Goal: Task Accomplishment & Management: Manage account settings

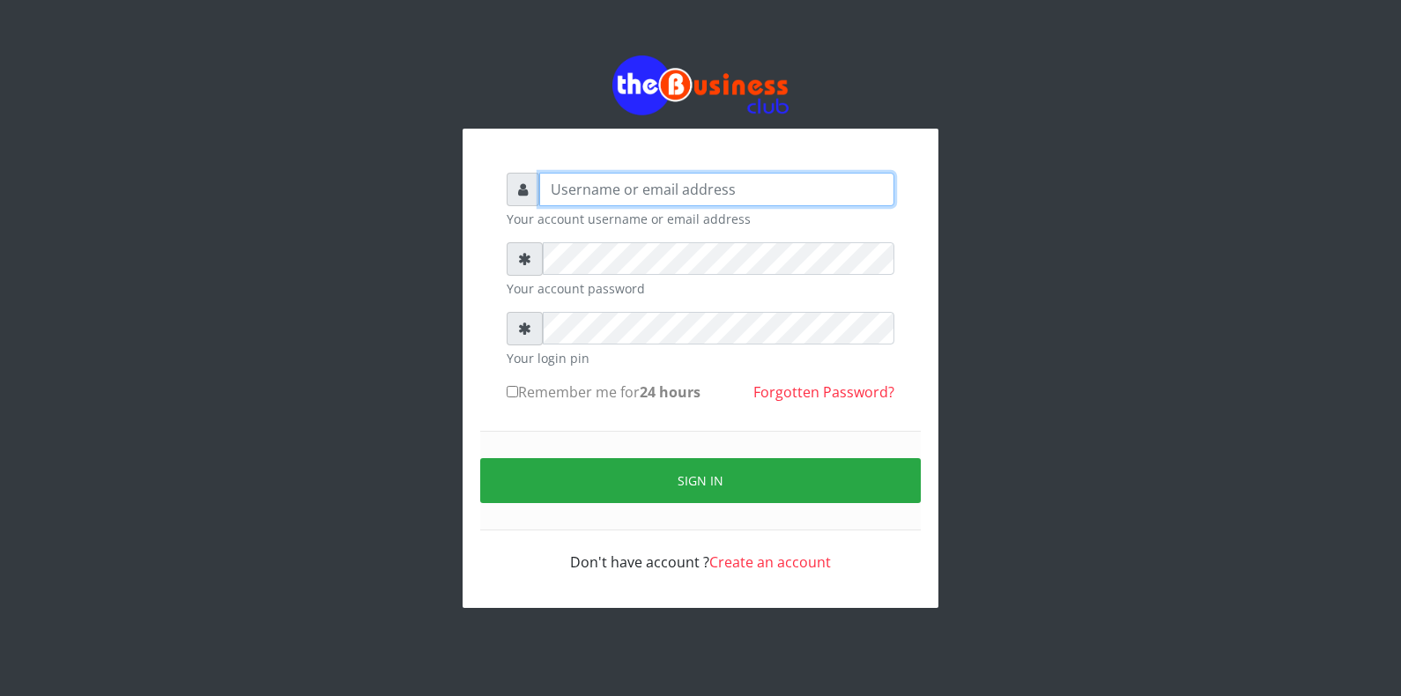
type input "Azeez44real@yahoo.com"
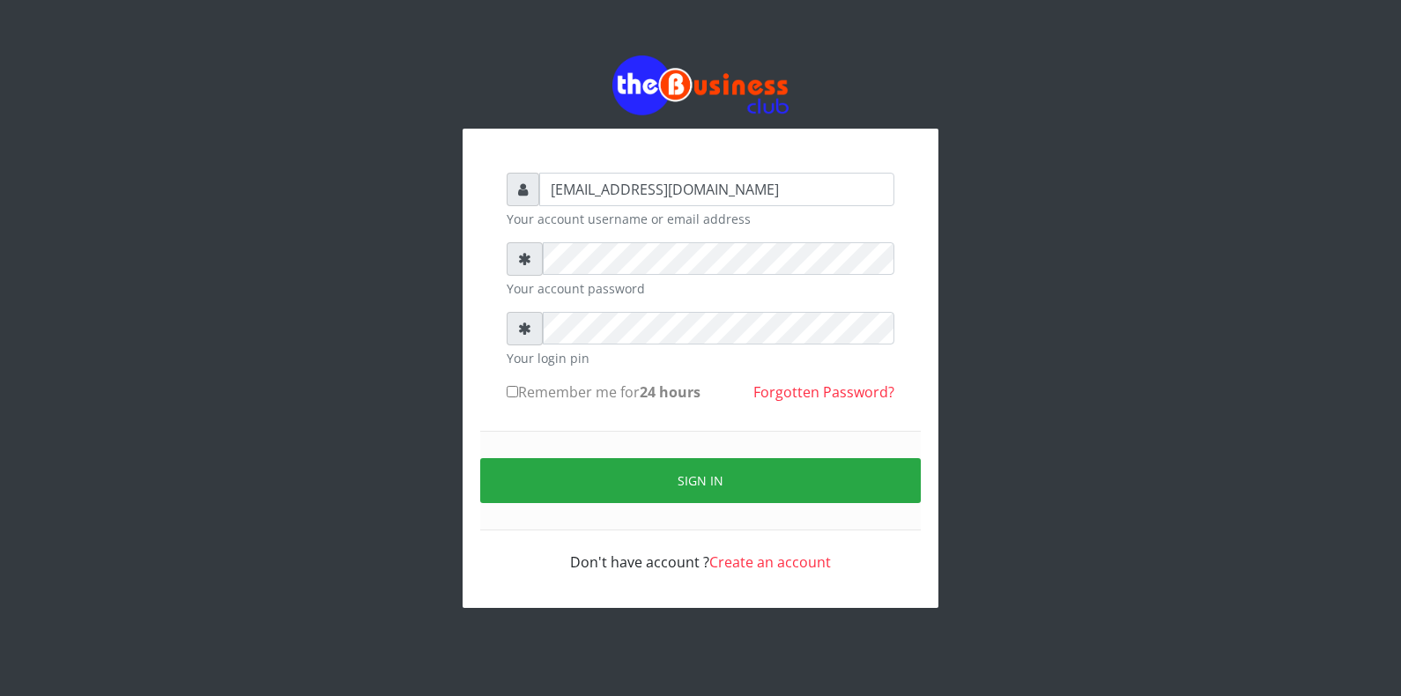
click at [509, 390] on input "Remember me for 24 hours" at bounding box center [512, 391] width 11 height 11
checkbox input "true"
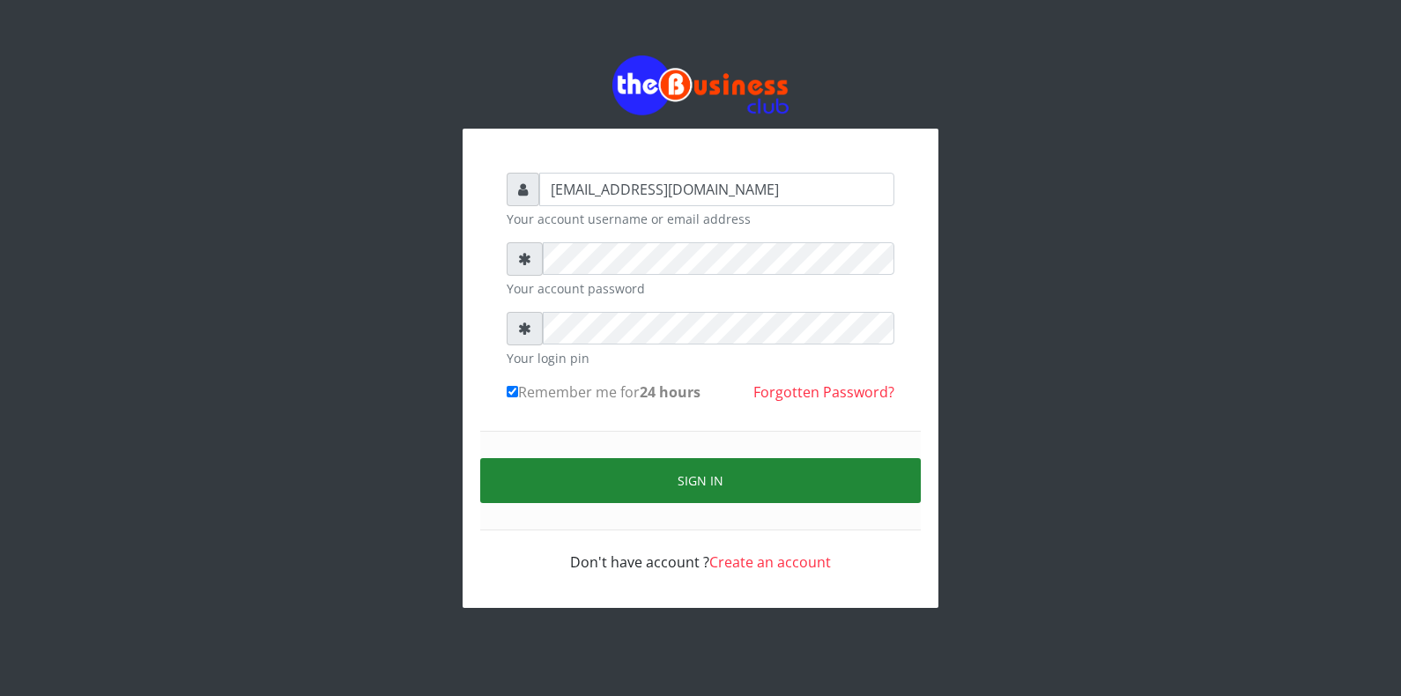
click at [561, 468] on button "Sign in" at bounding box center [700, 480] width 441 height 45
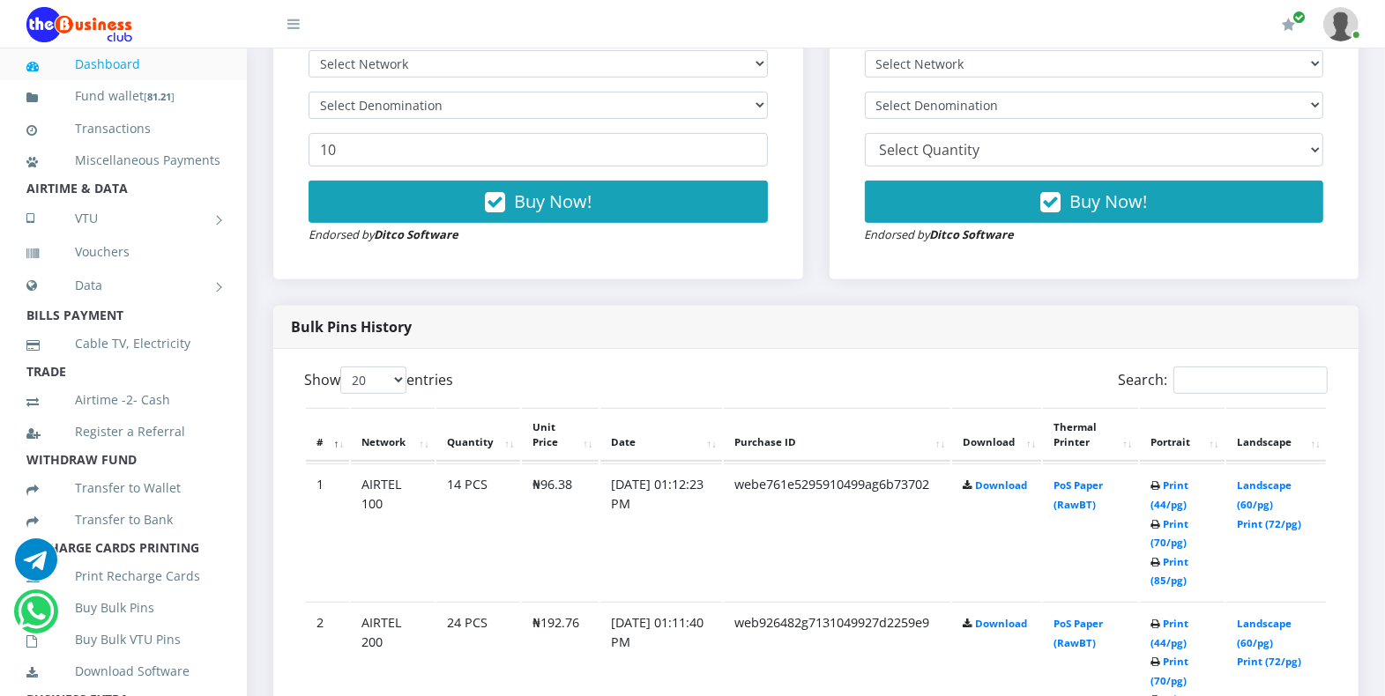
scroll to position [694, 0]
